Goal: Task Accomplishment & Management: Manage account settings

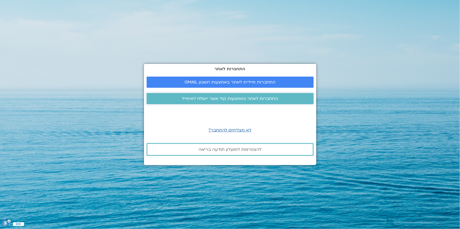
click at [218, 99] on span "התחברות לאתר באמצעות קוד אשר יישלח לאימייל" at bounding box center [230, 98] width 96 height 5
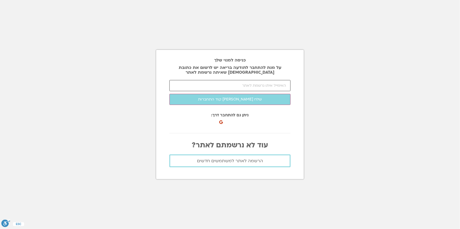
click at [271, 83] on input "email" at bounding box center [230, 85] width 121 height 11
click at [280, 86] on input "email" at bounding box center [230, 85] width 121 height 11
type input "ש"
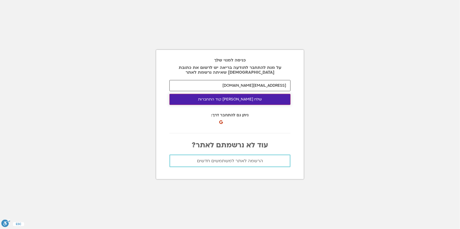
type input "alinaedonds@gmail.com"
click at [233, 98] on button "שלח לי קוד התחברות" at bounding box center [230, 99] width 121 height 11
click at [229, 98] on button "שלח לי קוד התחברות" at bounding box center [230, 99] width 121 height 11
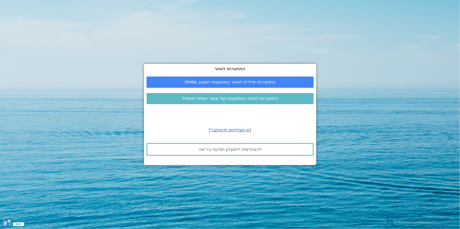
click at [200, 80] on span "התחברות מיידית לאתר באמצעות חשבון GMAIL" at bounding box center [230, 82] width 91 height 5
